Goal: Information Seeking & Learning: Check status

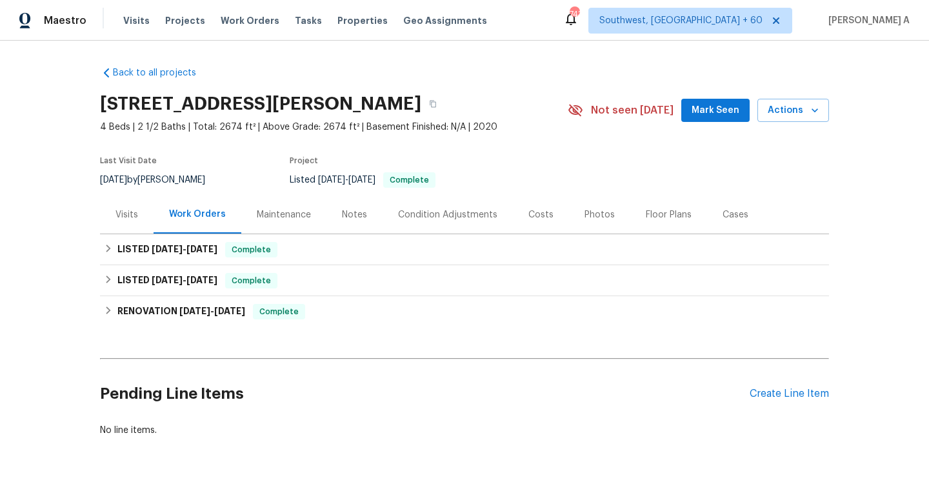
click at [116, 220] on div "Visits" at bounding box center [126, 214] width 23 height 13
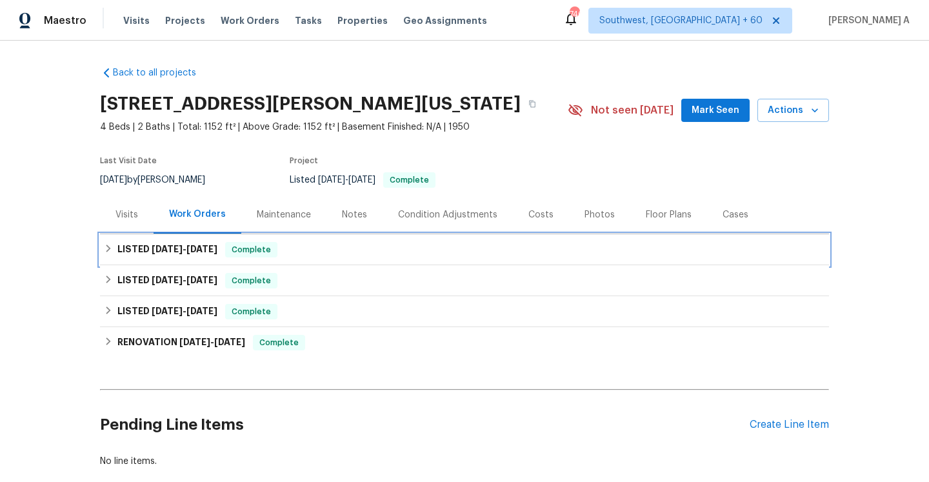
click at [135, 239] on div "LISTED 8/4/25 - 8/7/25 Complete" at bounding box center [464, 249] width 729 height 31
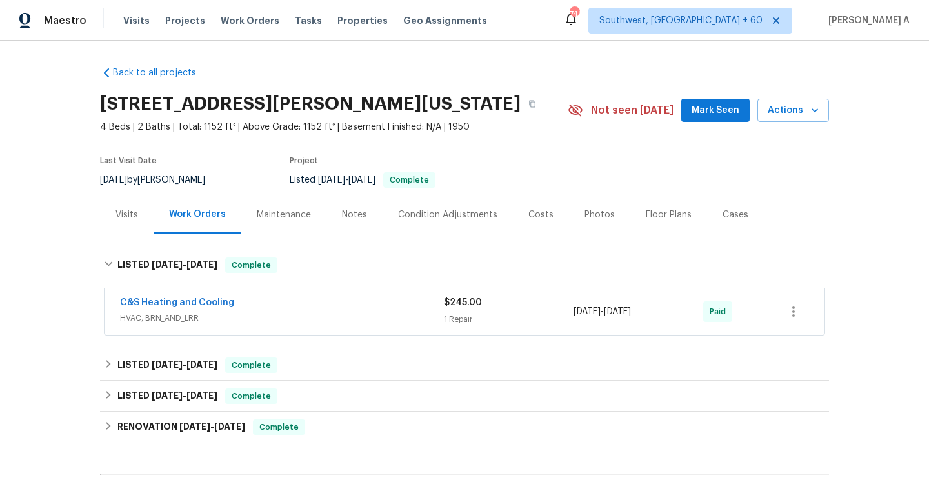
click at [134, 219] on div "Visits" at bounding box center [126, 214] width 23 height 13
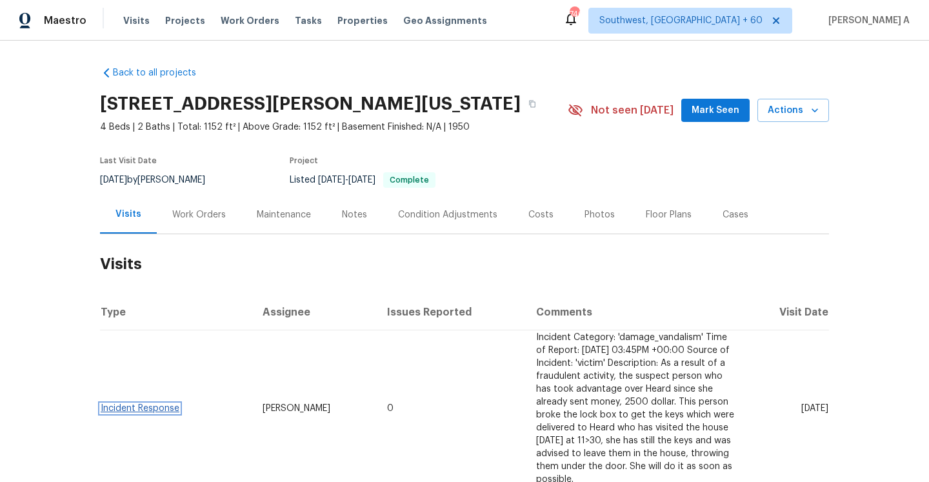
click at [163, 404] on link "Incident Response" at bounding box center [140, 408] width 79 height 9
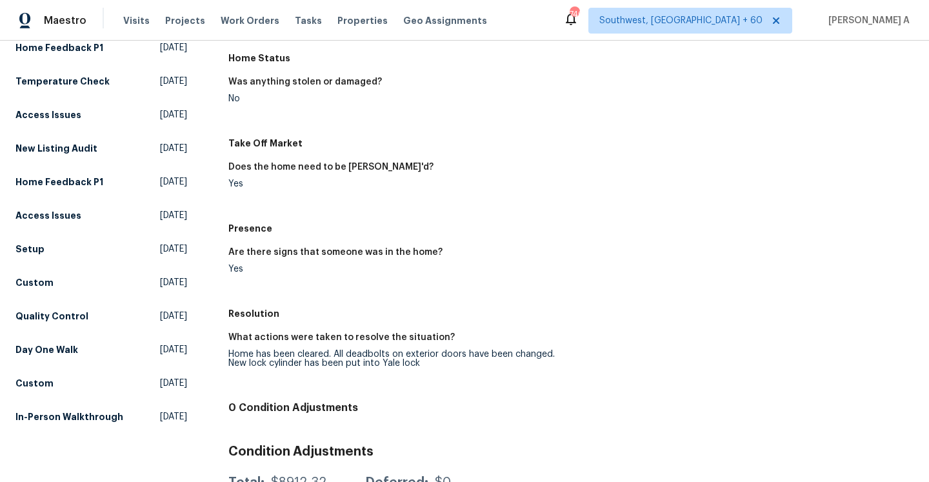
scroll to position [302, 0]
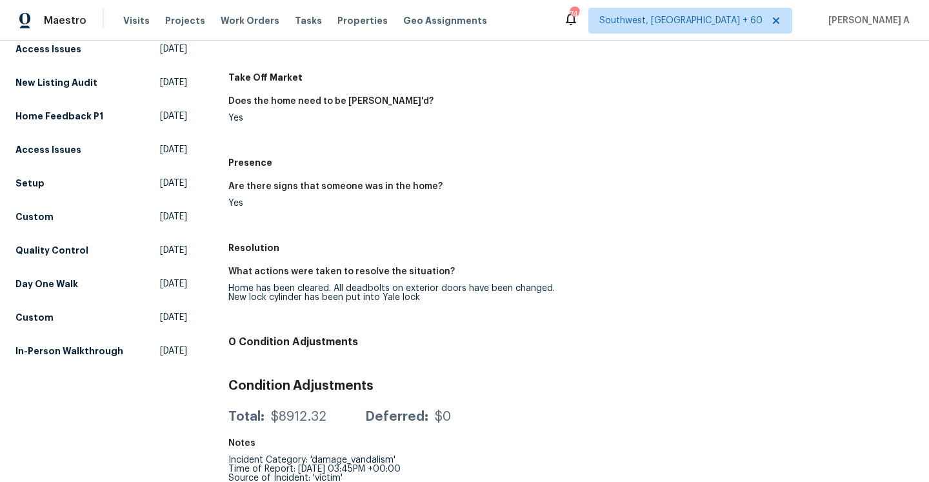
click at [248, 290] on div "Home has been cleared. All deadbolts on exterior doors have been changed. New l…" at bounding box center [394, 293] width 332 height 18
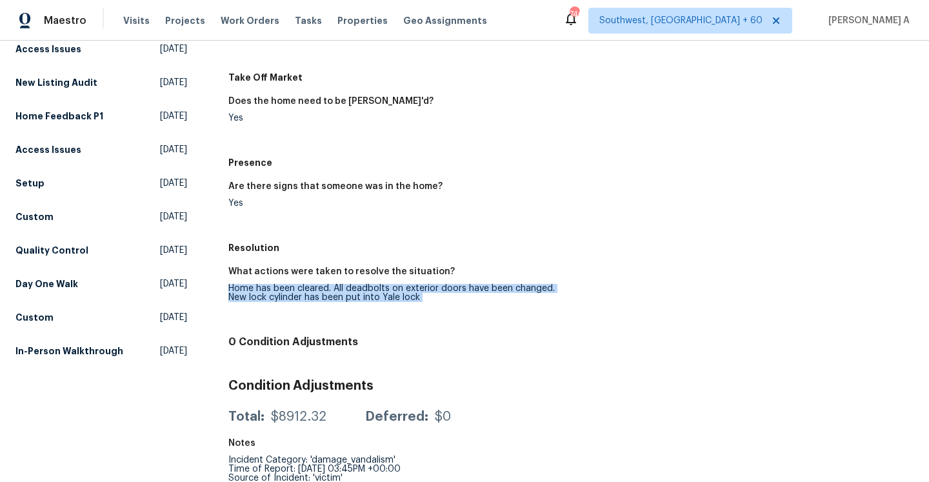
click at [248, 290] on div "Home has been cleared. All deadbolts on exterior doors have been changed. New l…" at bounding box center [394, 293] width 332 height 18
